Goal: Task Accomplishment & Management: Complete application form

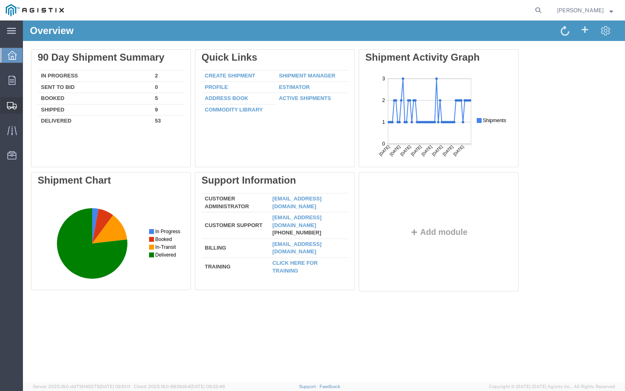
click at [0, 0] on span "Create Shipment" at bounding box center [0, 0] width 0 height 0
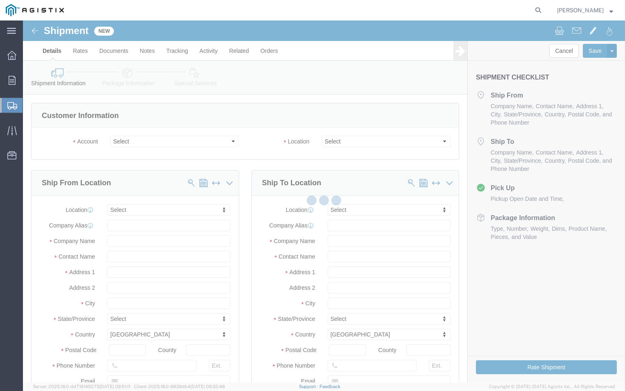
select select
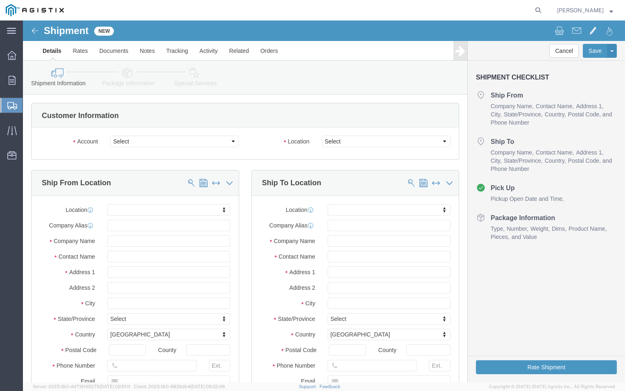
click div "Account Select ABB Inc PG&E"
click select "Select ABB Inc PG&E"
select select "9596"
click select "Select ABB Inc PG&E"
select select "PURCHORD"
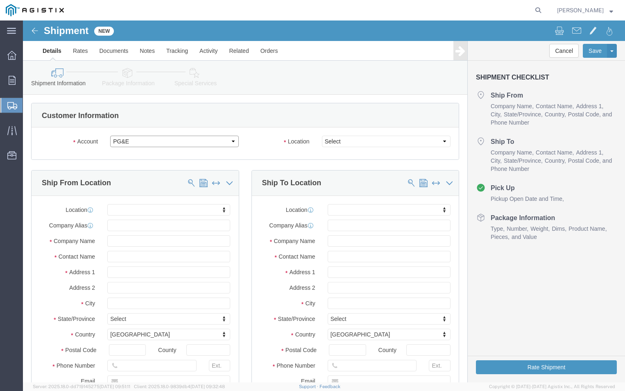
select select
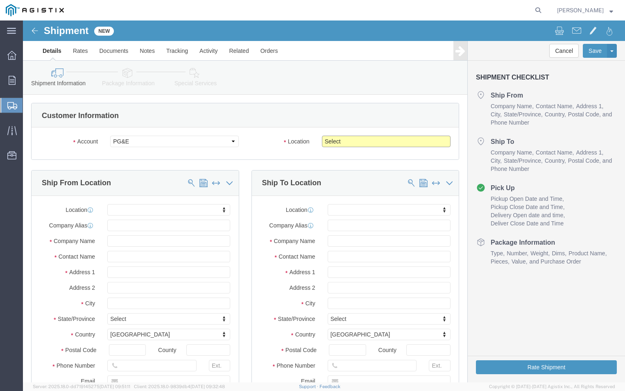
click select "Select All Others [GEOGRAPHIC_DATA] [GEOGRAPHIC_DATA] [GEOGRAPHIC_DATA] [GEOGRA…"
select select "19740"
click select "Select All Others [GEOGRAPHIC_DATA] [GEOGRAPHIC_DATA] [GEOGRAPHIC_DATA] [GEOGRA…"
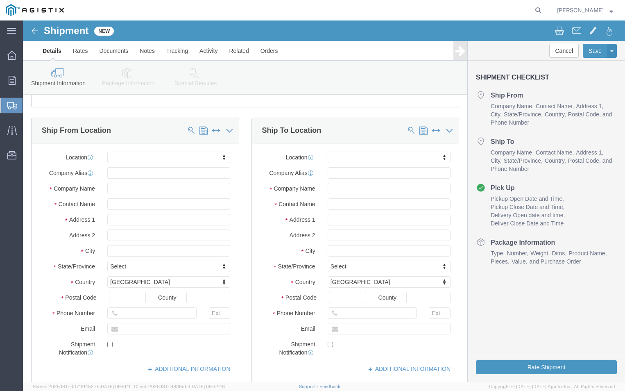
scroll to position [123, 0]
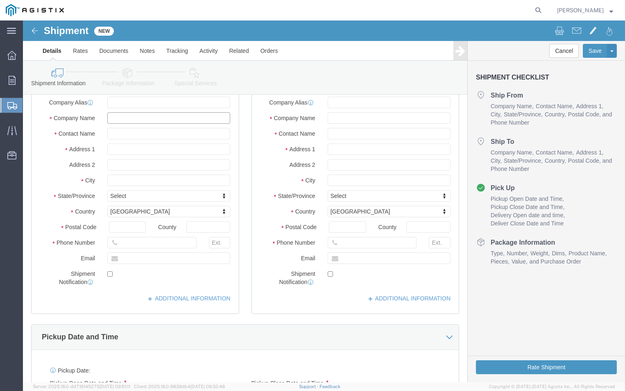
click input "text"
type input "ABB INC"
click input "text"
type input "[STREET_ADDRESS]"
select select
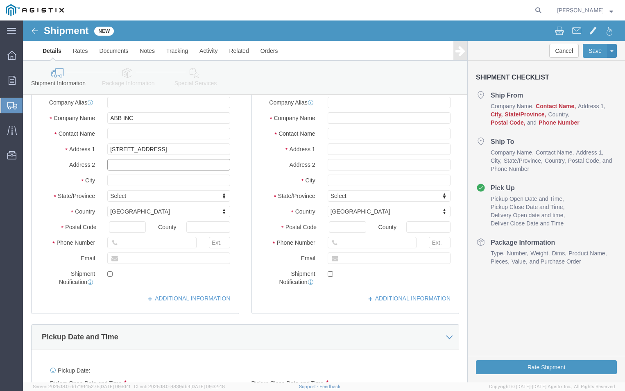
click input "text"
type input "B"
type input "Building A"
click input "text"
type input "pinetops"
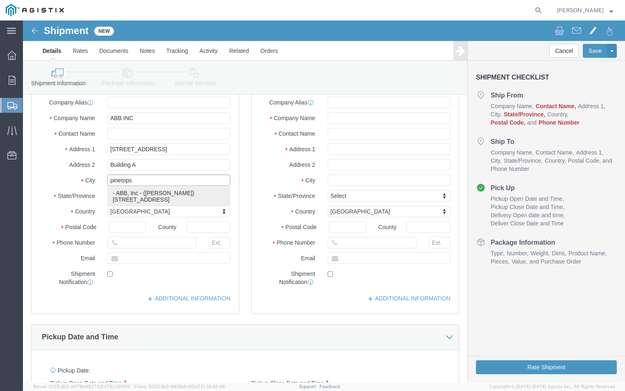
click div "- ABB, Inc - ([PERSON_NAME]) [STREET_ADDRESS]"
select select
type input "ABB, Inc"
type input "[PERSON_NAME]"
type input "[STREET_ADDRESS]"
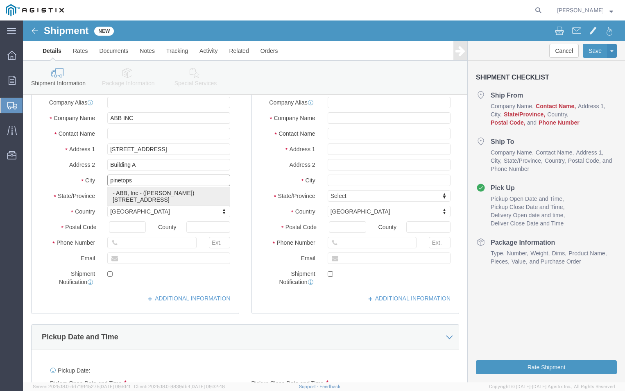
type input "PINETOPS,[GEOGRAPHIC_DATA]"
type input "27864"
select select "NC"
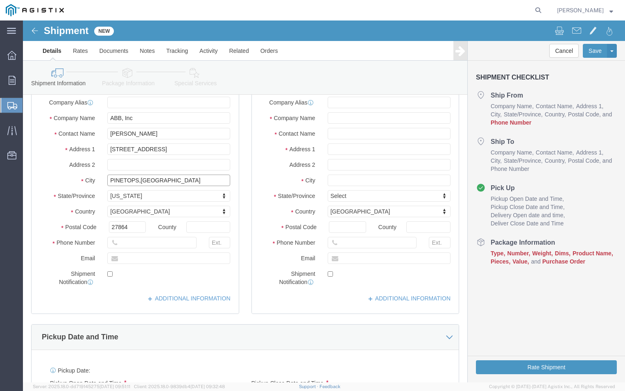
type input "PINETOPS,[GEOGRAPHIC_DATA]"
select select
click input "[PERSON_NAME]"
type input "T"
type input "[PERSON_NAME]"
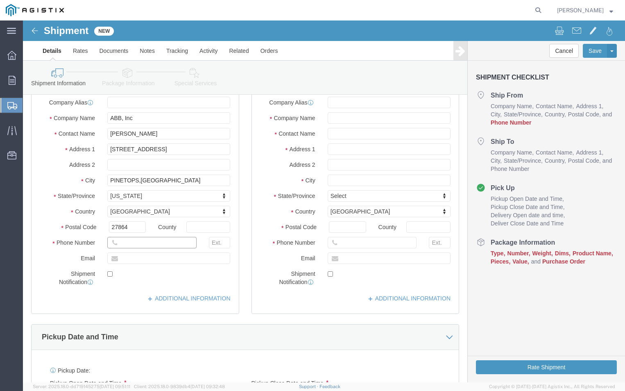
click input "text"
type input "[PHONE_NUMBER]"
click input "text"
type input "[PERSON_NAME][EMAIL_ADDRESS][DOMAIN_NAME]"
checkbox input "true"
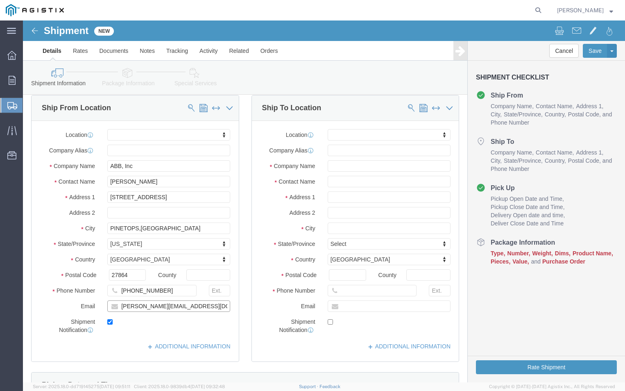
scroll to position [82, 0]
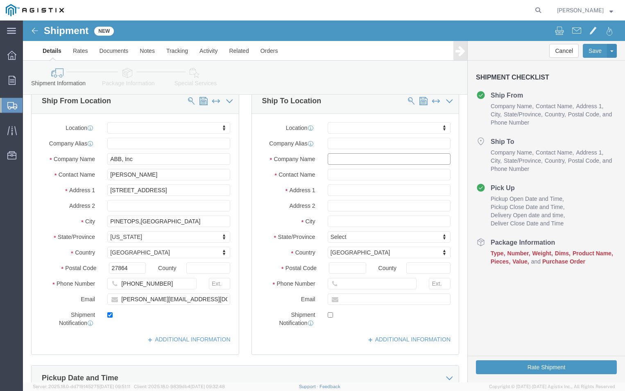
click input "text"
type input "pge"
click input "text"
type input "freemont receiving"
click input "text"
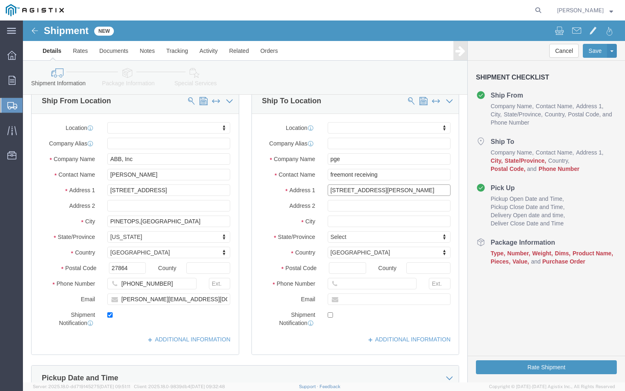
type input "[STREET_ADDRESS][PERSON_NAME]"
select select
click input "text"
type input "r"
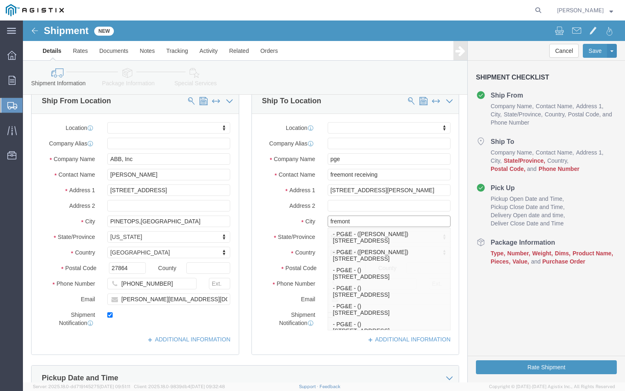
type input "fremont"
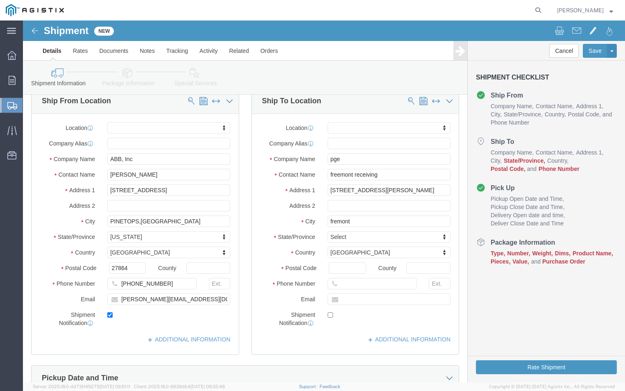
click label "City"
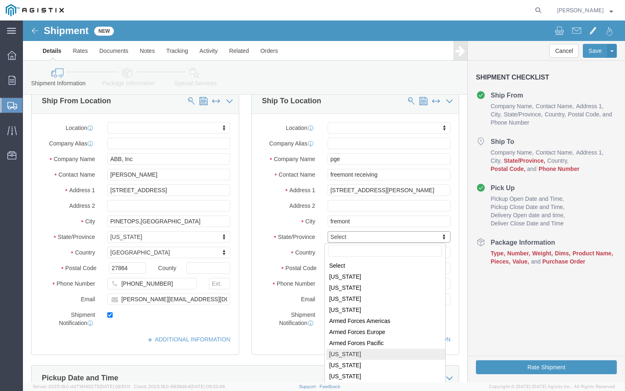
select select
select select "CA"
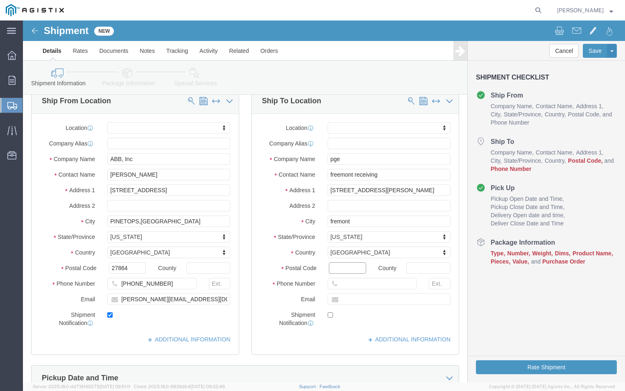
click input "Postal Code"
type input "94538"
select select
click icon
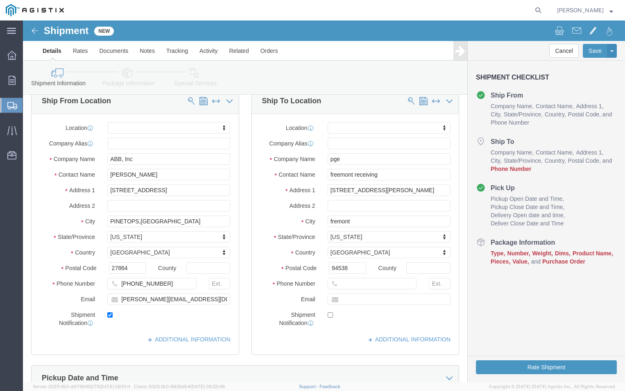
drag, startPoint x: 311, startPoint y: 263, endPoint x: 317, endPoint y: 265, distance: 6.1
click div
click input "text"
type input "[PHONE_NUMBER]"
click input "text"
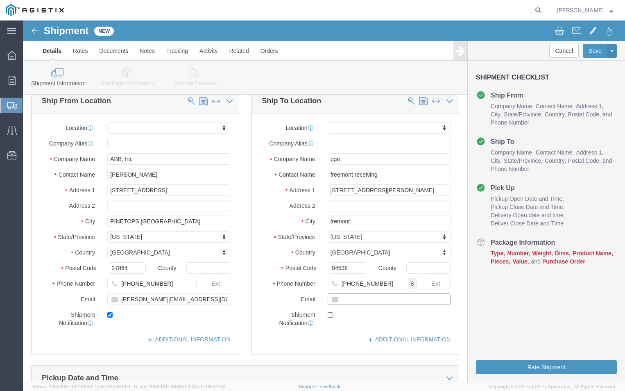
type input "[PERSON_NAME][EMAIL_ADDRESS][DOMAIN_NAME]"
checkbox input "true"
click div "Location My Profile Location (OBSOLETE) [PERSON_NAME] SC - GC TRAILER (OBSOLETE…"
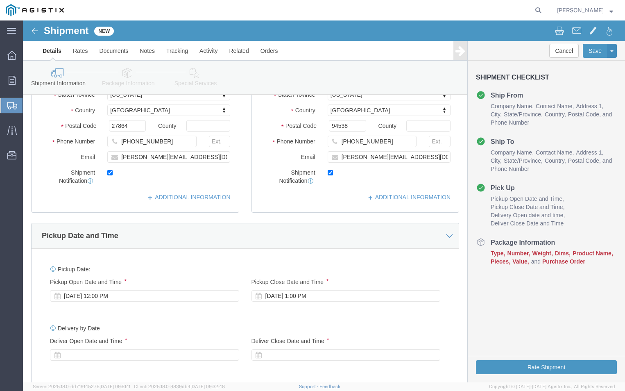
scroll to position [246, 0]
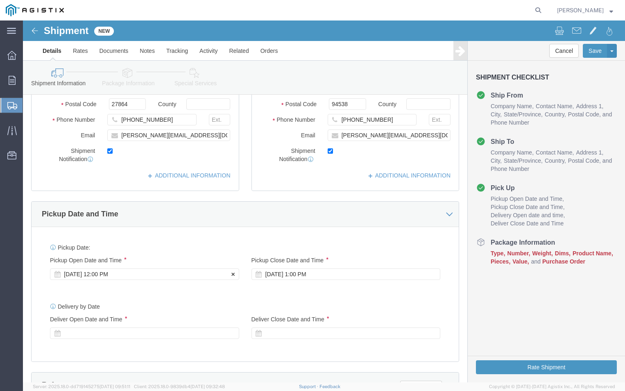
click div "[DATE] 12:00 PM"
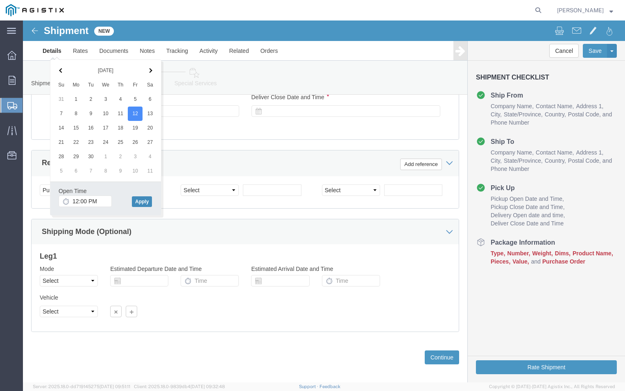
click button "Apply"
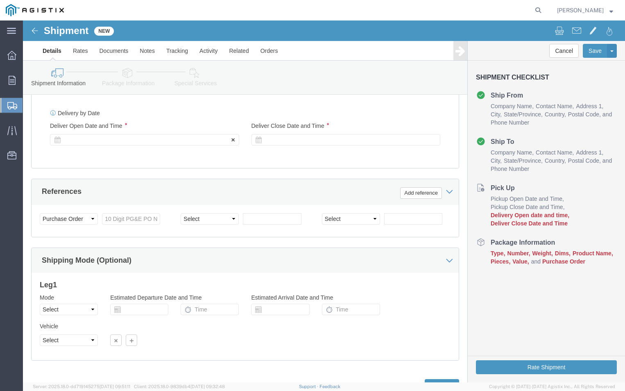
scroll to position [427, 0]
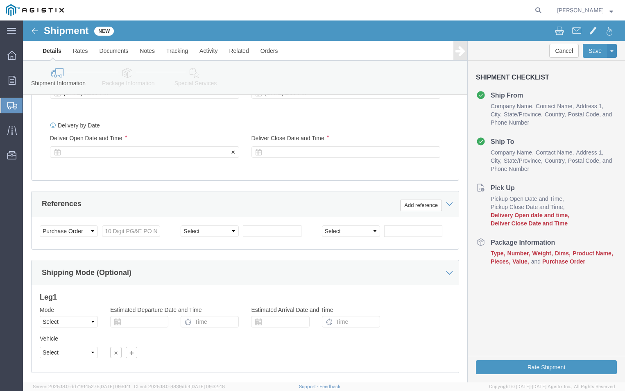
click icon
click div
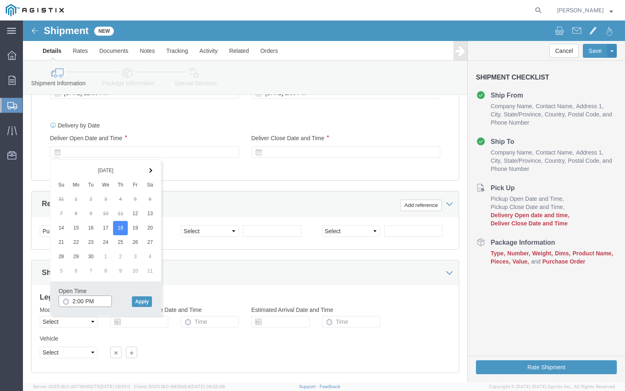
click input "2:00 PM"
click input "8:00 PM"
type input "8:00 AM"
click button "Apply"
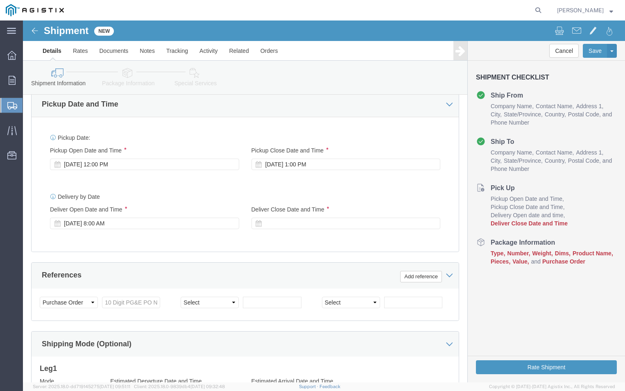
scroll to position [345, 0]
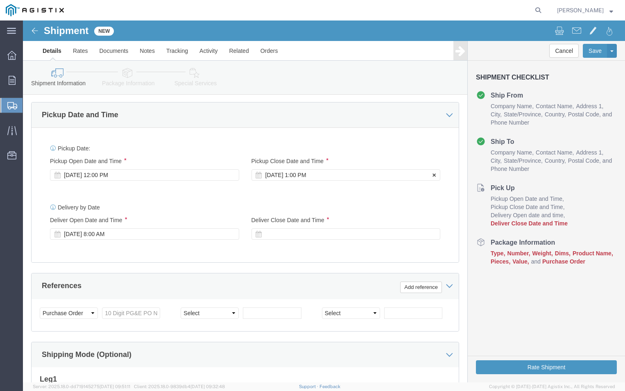
click div "[DATE] 1:00 PM"
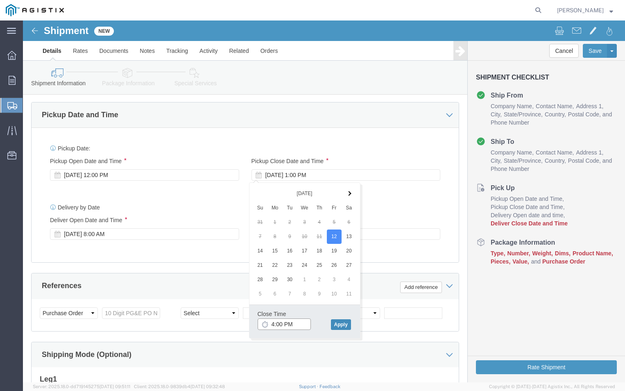
type input "4:00 PM"
click button "Apply"
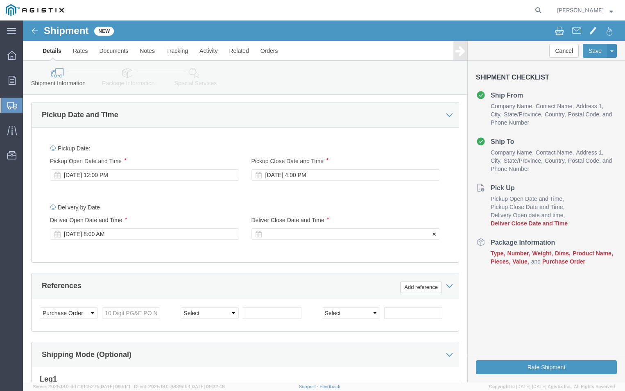
click div
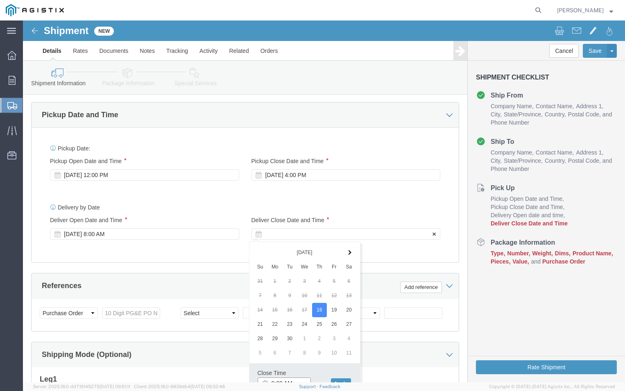
scroll to position [351, 0]
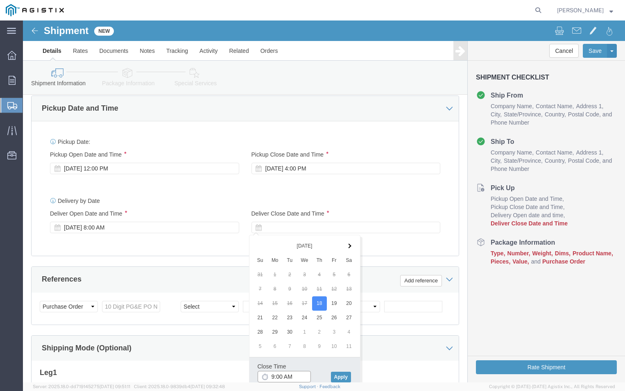
click input "9:00 AM"
click input "2:00 AM"
type input "2:00 pm"
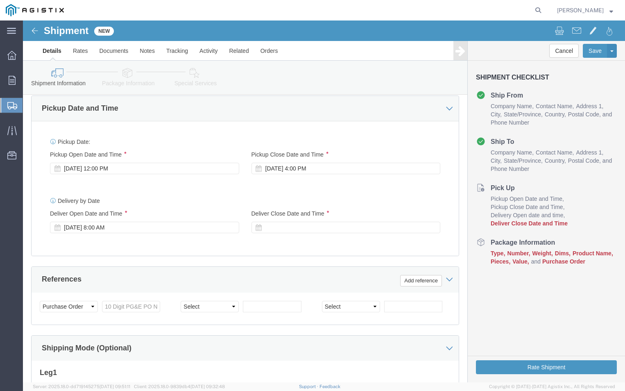
click div "Shipping Mode (Optional)"
click div
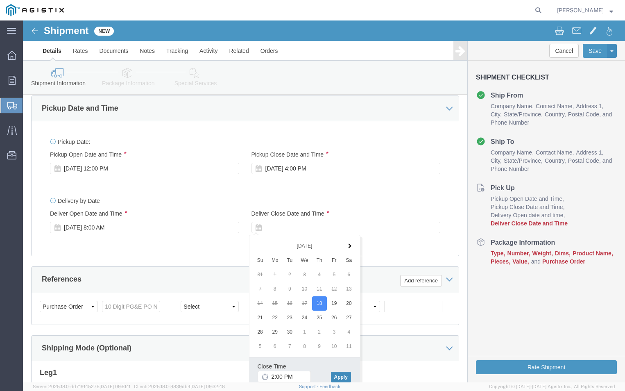
click button "Apply"
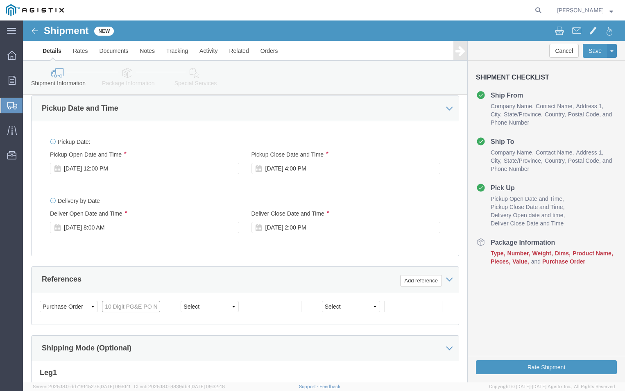
click input "text"
type input "3501399438"
click select "Select Account Type Activity ID Airline Appointment Number ASN Batch Request # …"
select select "PURCHORD"
click select "Select Account Type Activity ID Airline Appointment Number ASN Batch Request # …"
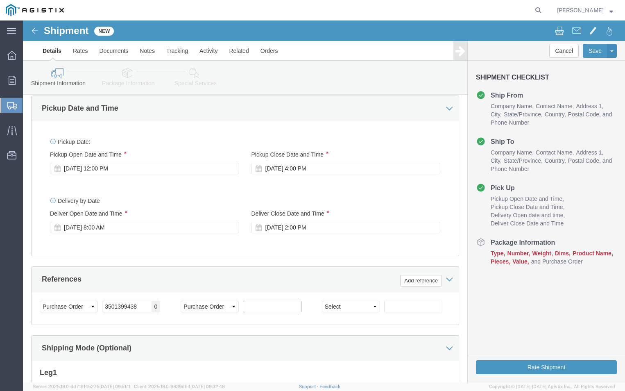
click input "text"
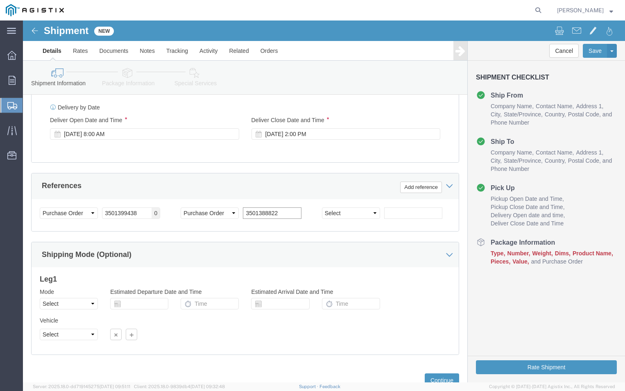
scroll to position [474, 0]
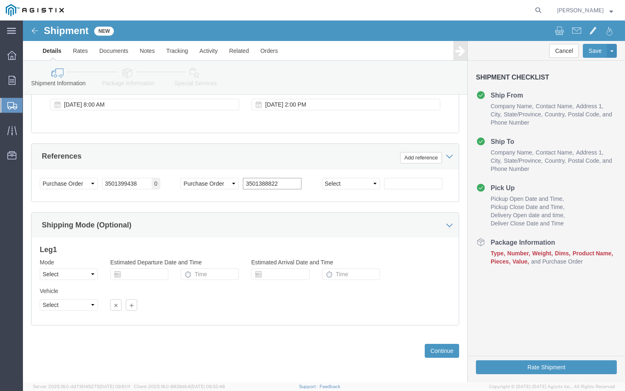
type input "3501388822"
click select "Select Air Less than Truckload Multi-Leg Ocean Freight Rail Small Parcel Truckl…"
select select "LTL"
click select "Select Air Less than Truckload Multi-Leg Ocean Freight Rail Small Parcel Truckl…"
click button "Continue"
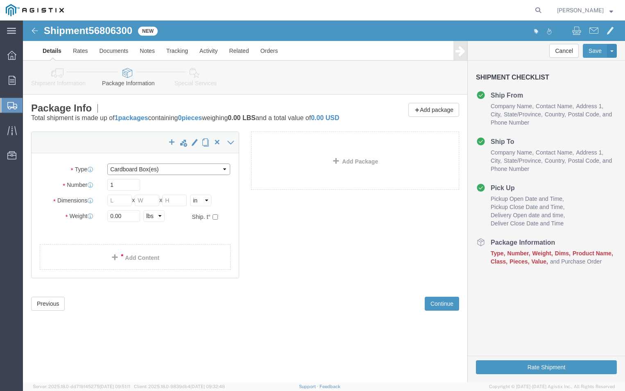
click select "Select Bulk Bundle(s) Cardboard Box(es) Carton(s) Crate(s) Drum(s) (Fiberboard)…"
select select "CRAT"
click select "Select Bulk Bundle(s) Cardboard Box(es) Carton(s) Crate(s) Drum(s) (Fiberboard)…"
click input "1"
type input "2"
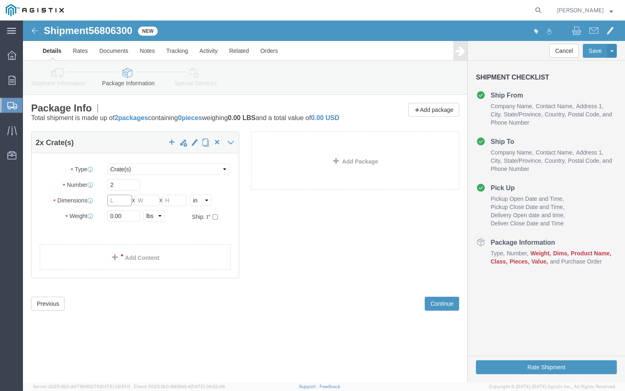
click input "text"
type input "42"
click input "text"
type input "40"
click input "text"
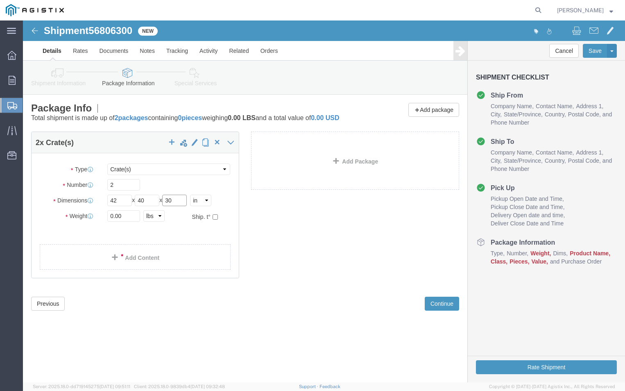
type input "30"
click input "0.00"
type input "0"
type input "868"
click link "Add Content"
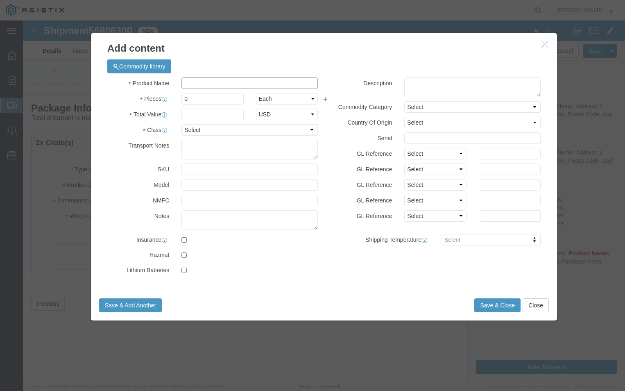
click input "text"
type input "e"
type input "E-PGEM250078"
click input "0"
type input "0"
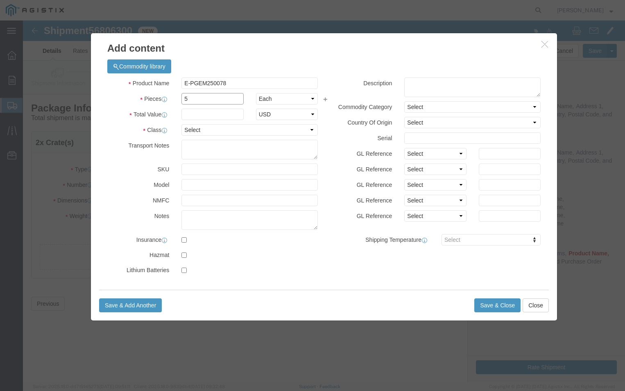
type input "5"
click input "text"
type input "1500"
click select "Select 50 55 60 65 70 85 92.5 100 125 175 250 300 400"
select select "70"
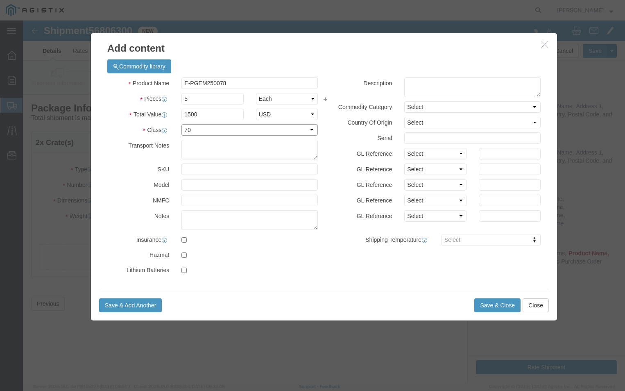
click select "Select 50 55 60 65 70 85 92.5 100 125 175 250 300 400"
click textarea
type textarea "PLEASE CALL [PHONE_NUMBER]"
click button "Save & Close"
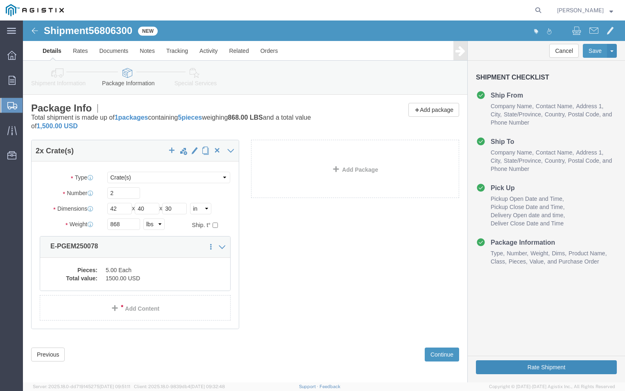
click button "Rate Shipment"
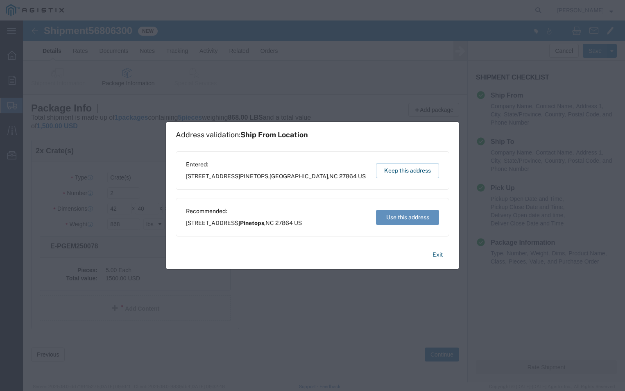
click at [399, 215] on button "Use this address" at bounding box center [407, 217] width 63 height 15
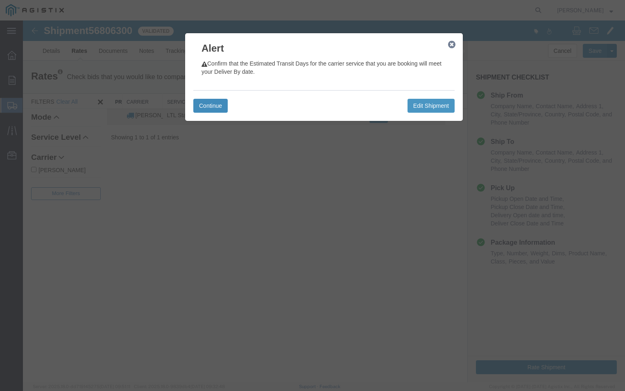
click at [206, 107] on button "Continue" at bounding box center [210, 106] width 34 height 14
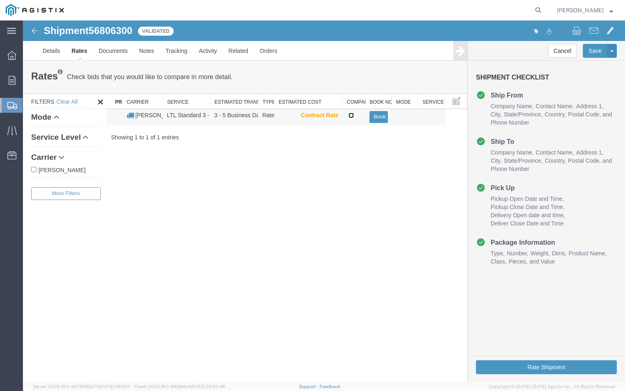
click at [351, 113] on input "checkbox" at bounding box center [351, 115] width 5 height 5
checkbox input "true"
click at [382, 117] on button "Book" at bounding box center [379, 117] width 18 height 12
